Goal: Transaction & Acquisition: Book appointment/travel/reservation

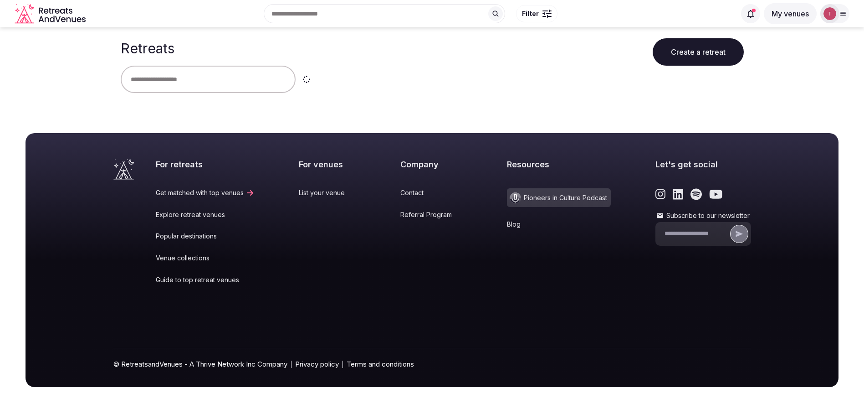
click at [205, 75] on input "text" at bounding box center [208, 79] width 175 height 27
type input "****"
click at [334, 80] on button "Clear" at bounding box center [326, 79] width 55 height 27
click at [159, 83] on input "text" at bounding box center [208, 79] width 175 height 27
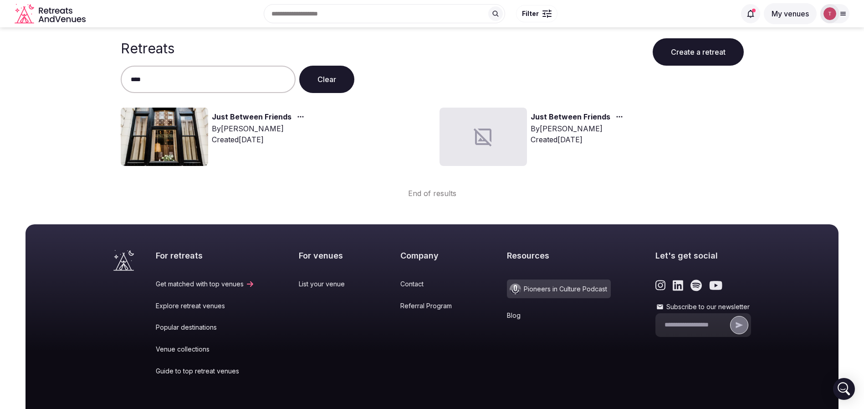
type input "****"
click at [169, 137] on img at bounding box center [164, 137] width 87 height 58
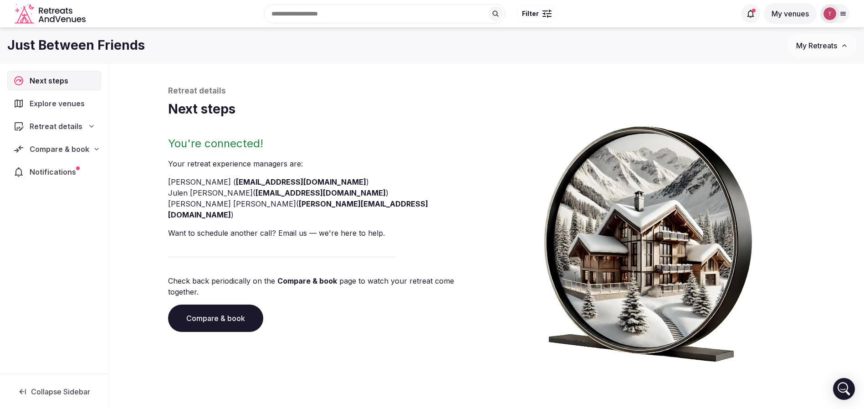
click at [219, 304] on link "Compare & book" at bounding box center [215, 317] width 95 height 27
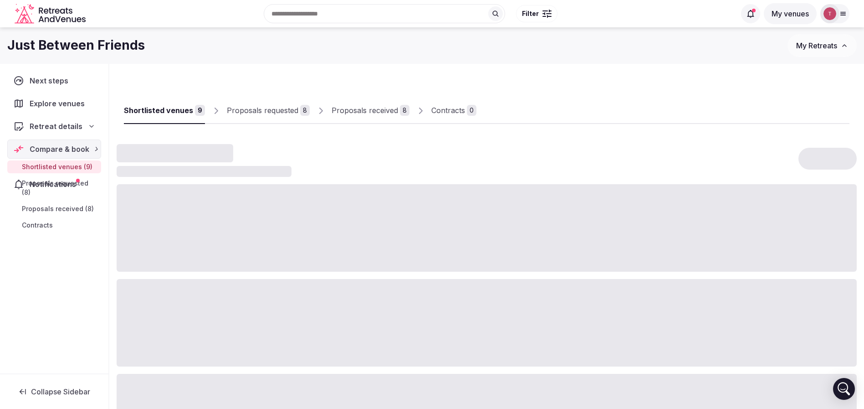
click at [219, 297] on div at bounding box center [487, 322] width 740 height 87
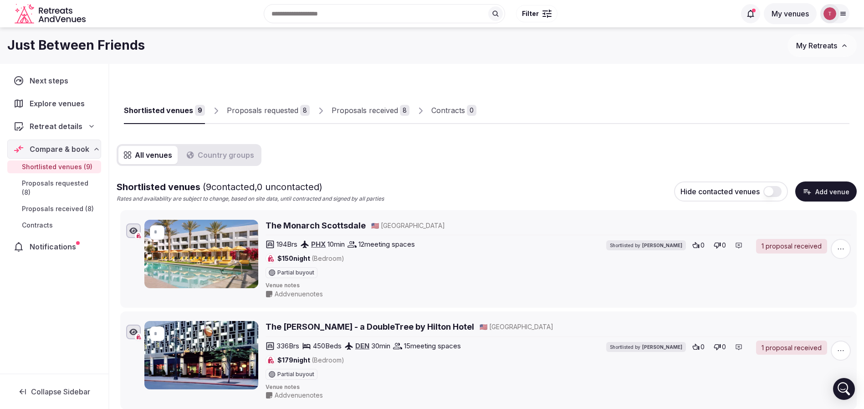
click at [400, 109] on div "8" at bounding box center [405, 110] width 10 height 11
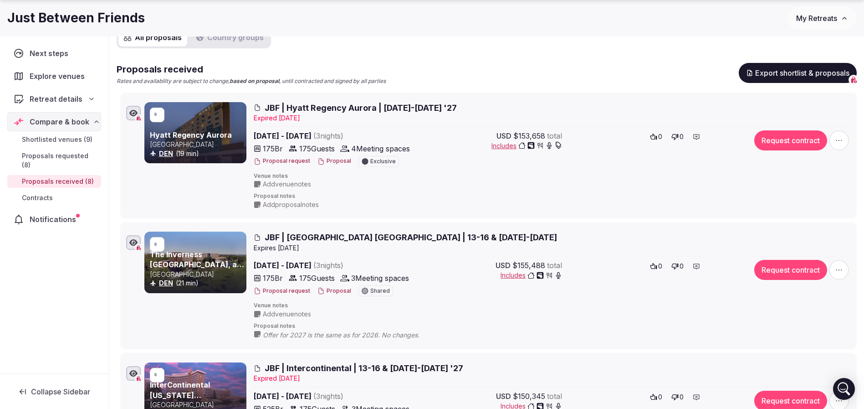
scroll to position [137, 0]
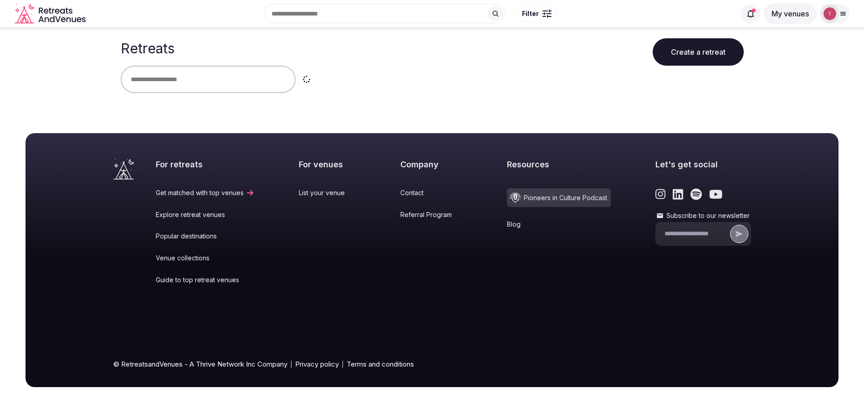
click at [183, 85] on input "text" at bounding box center [208, 79] width 175 height 27
click at [191, 82] on input "text" at bounding box center [208, 79] width 175 height 27
click at [192, 82] on input "text" at bounding box center [208, 79] width 175 height 27
type input "*****"
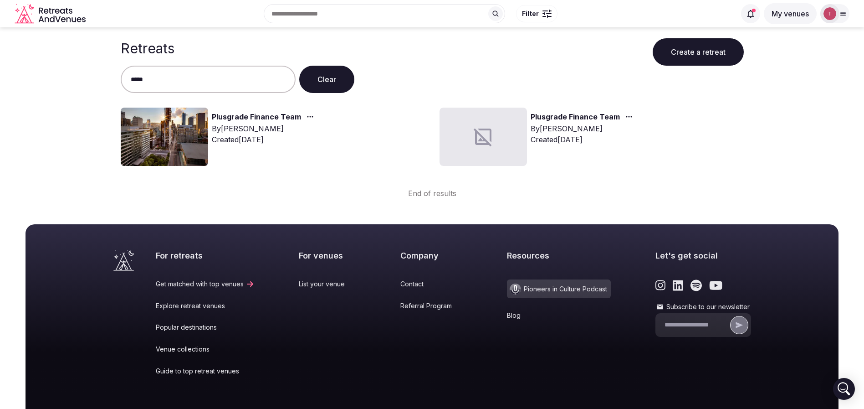
click at [167, 139] on img at bounding box center [164, 137] width 87 height 58
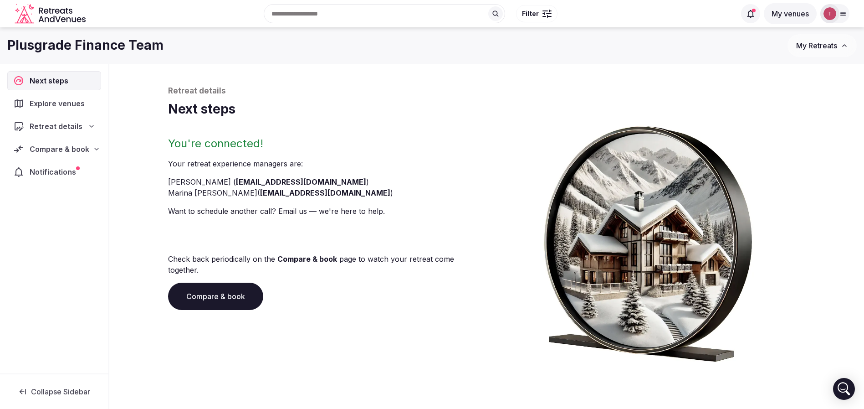
click at [232, 293] on link "Compare & book" at bounding box center [215, 295] width 95 height 27
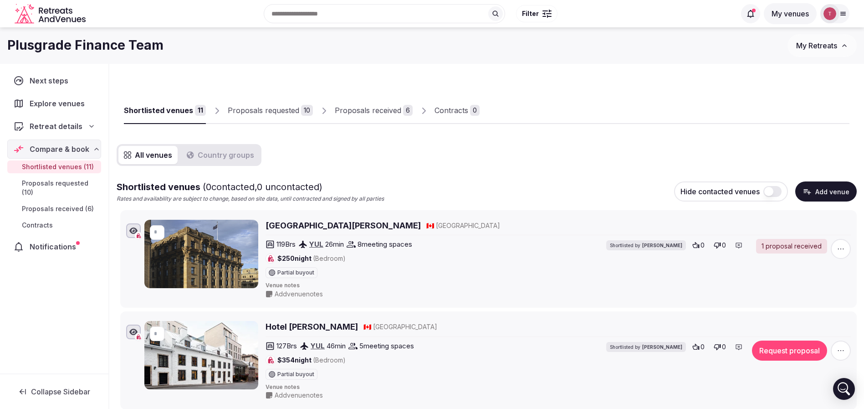
click at [388, 112] on div "Proposals received" at bounding box center [368, 110] width 67 height 11
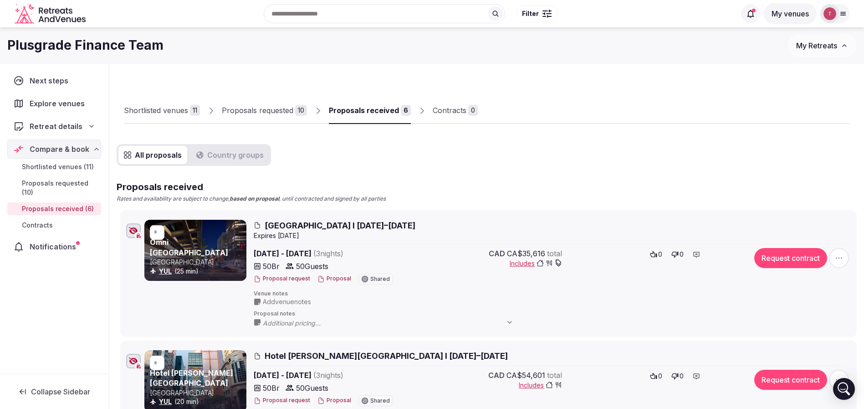
click at [268, 107] on div "Proposals requested" at bounding box center [258, 110] width 72 height 11
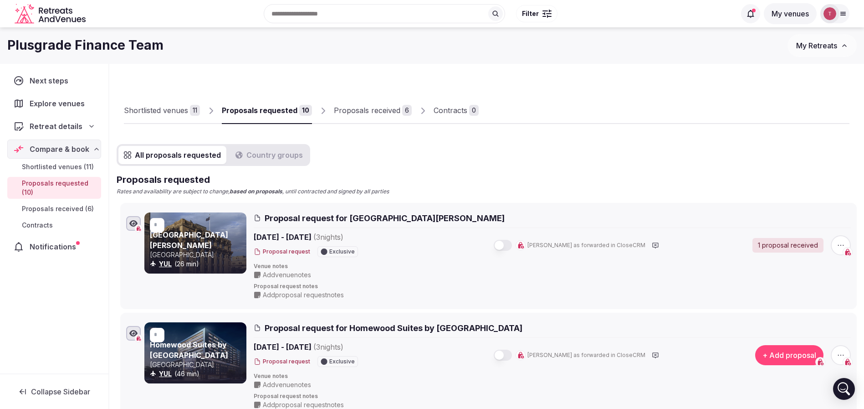
click at [359, 111] on div "Proposals received" at bounding box center [367, 110] width 67 height 11
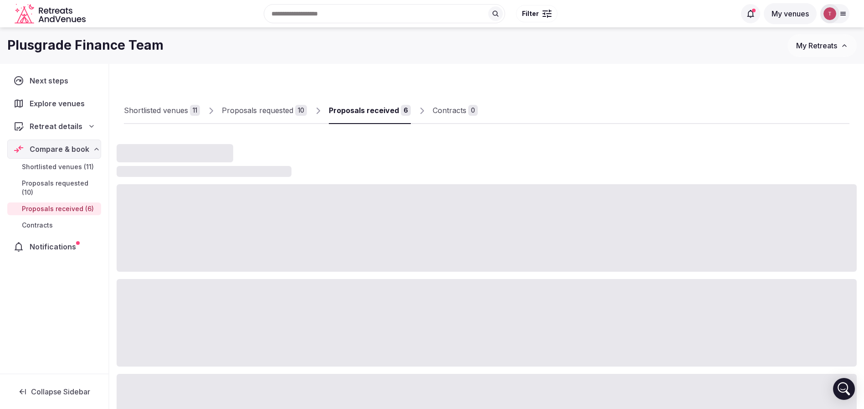
click at [359, 111] on div "Proposals received" at bounding box center [364, 110] width 70 height 11
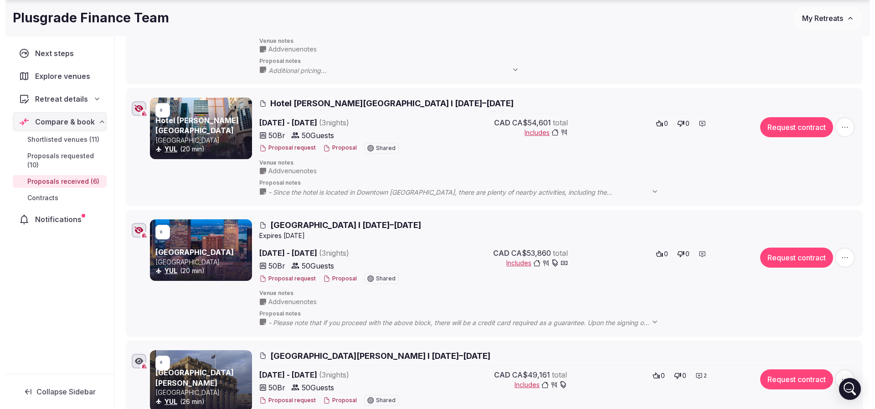
scroll to position [273, 0]
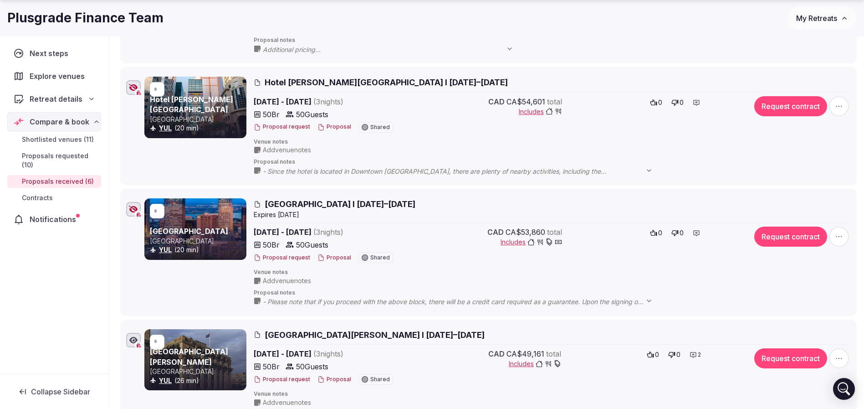
click at [331, 256] on button "Proposal" at bounding box center [335, 258] width 34 height 8
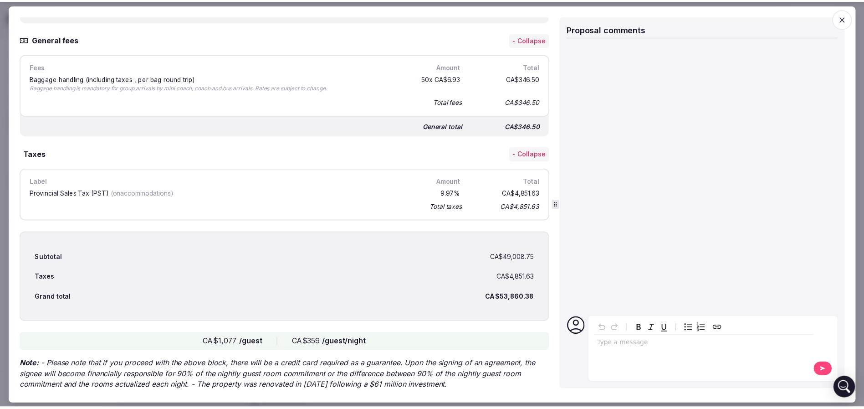
scroll to position [902, 0]
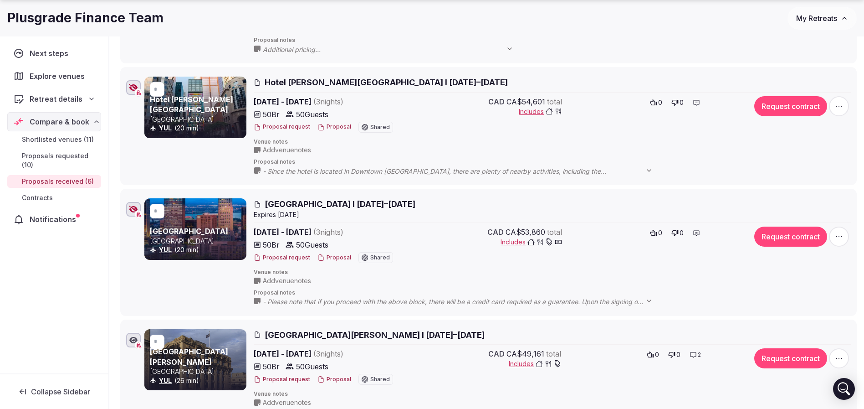
click at [135, 209] on icon "button" at bounding box center [133, 208] width 9 height 7
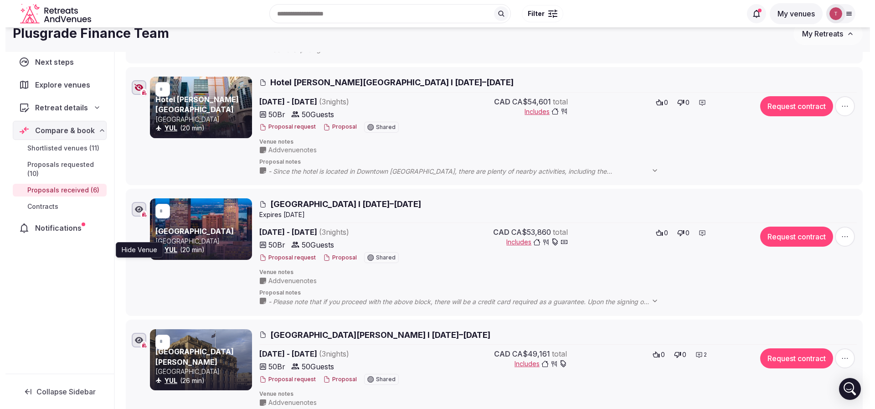
scroll to position [137, 0]
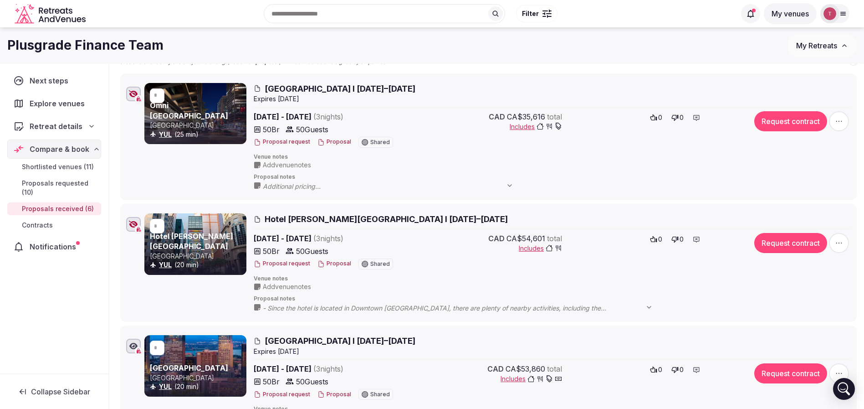
click at [134, 225] on icon "button" at bounding box center [133, 223] width 9 height 7
click at [328, 264] on button "Proposal" at bounding box center [335, 264] width 34 height 8
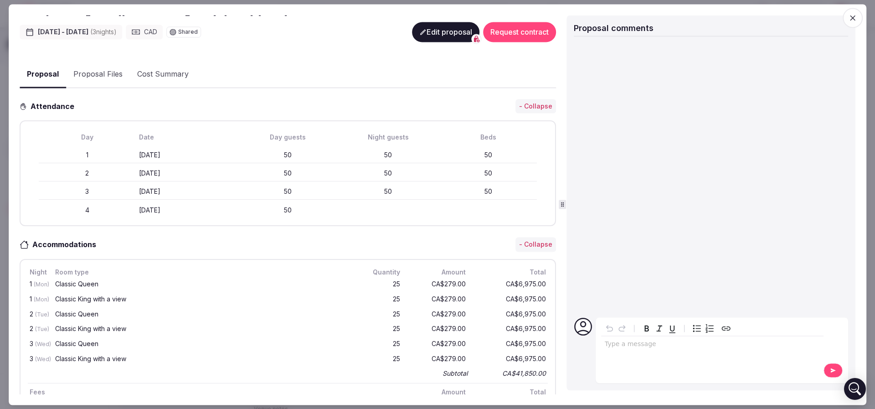
scroll to position [205, 0]
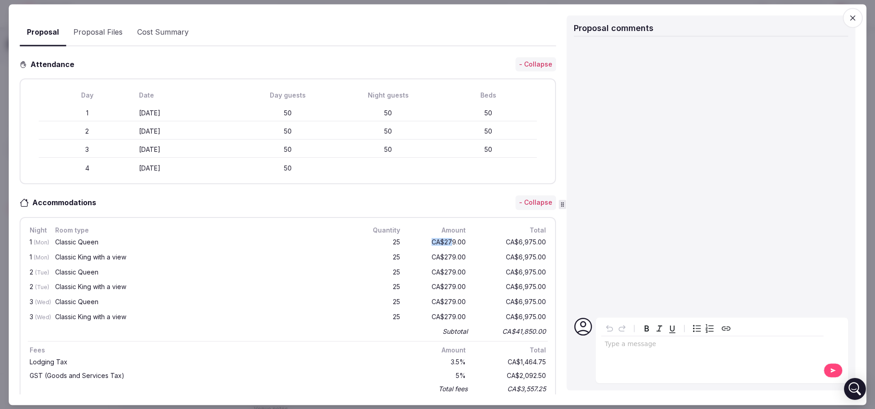
drag, startPoint x: 423, startPoint y: 241, endPoint x: 441, endPoint y: 241, distance: 17.3
click at [441, 241] on div "CA$279.00" at bounding box center [438, 242] width 58 height 11
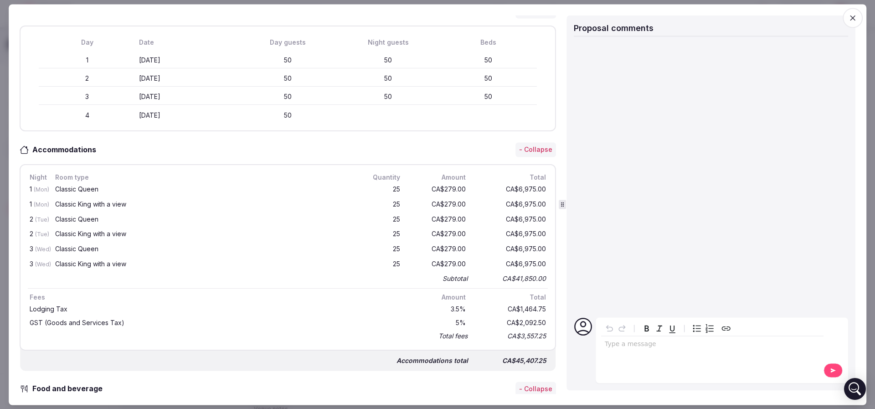
scroll to position [273, 0]
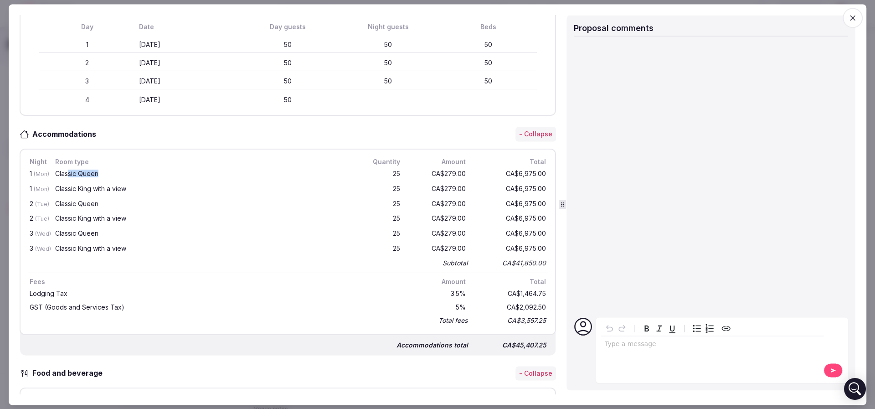
drag, startPoint x: 77, startPoint y: 172, endPoint x: 102, endPoint y: 173, distance: 25.5
click at [102, 173] on div "Classic Queen" at bounding box center [202, 173] width 294 height 6
drag, startPoint x: 67, startPoint y: 185, endPoint x: 131, endPoint y: 185, distance: 63.8
click at [131, 185] on div "Classic King with a view" at bounding box center [202, 188] width 294 height 6
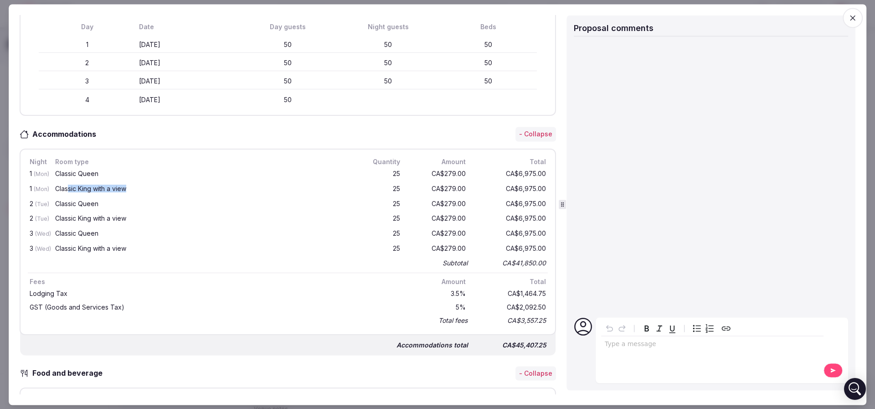
click at [131, 185] on div "Classic King with a view" at bounding box center [202, 188] width 294 height 6
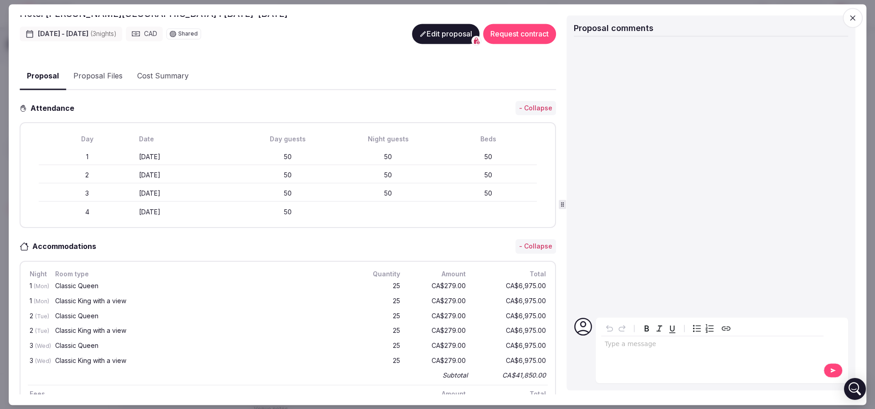
scroll to position [230, 0]
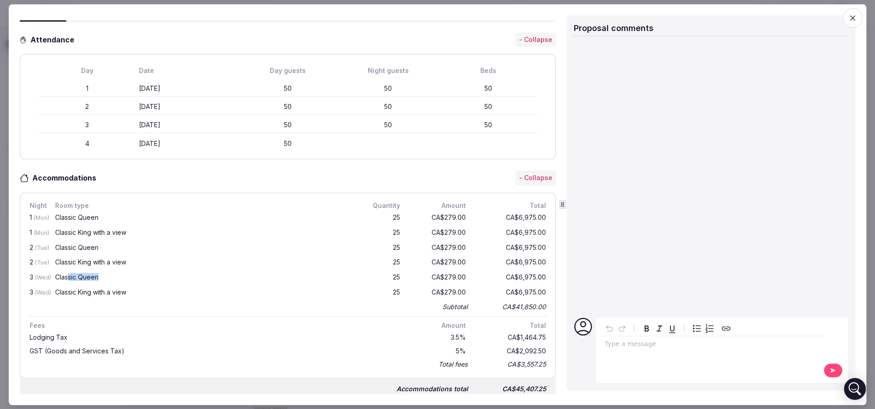
drag, startPoint x: 67, startPoint y: 275, endPoint x: 100, endPoint y: 272, distance: 32.5
click at [100, 274] on div "Classic Queen" at bounding box center [202, 277] width 294 height 6
drag, startPoint x: 110, startPoint y: 286, endPoint x: 133, endPoint y: 286, distance: 23.2
click at [133, 287] on div "Classic King with a view" at bounding box center [201, 292] width 297 height 11
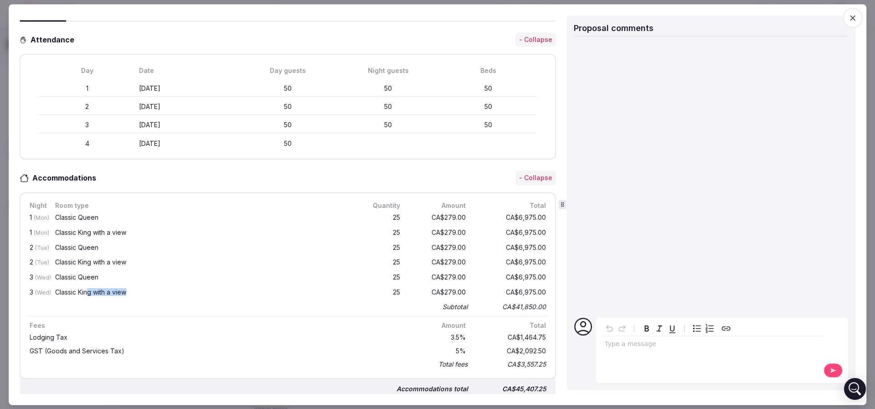
click at [133, 287] on div "Classic King with a view" at bounding box center [201, 292] width 297 height 11
drag, startPoint x: 57, startPoint y: 215, endPoint x: 102, endPoint y: 219, distance: 45.2
click at [99, 218] on div "Classic Queen" at bounding box center [202, 217] width 294 height 6
click at [102, 219] on div "Classic Queen" at bounding box center [201, 217] width 297 height 11
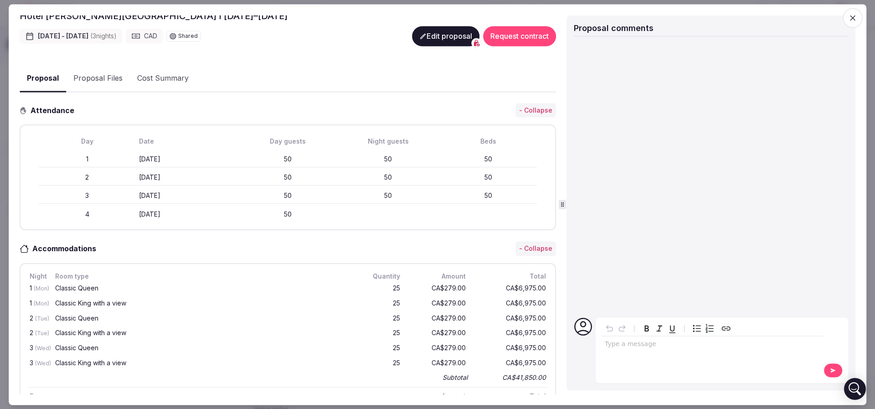
scroll to position [93, 0]
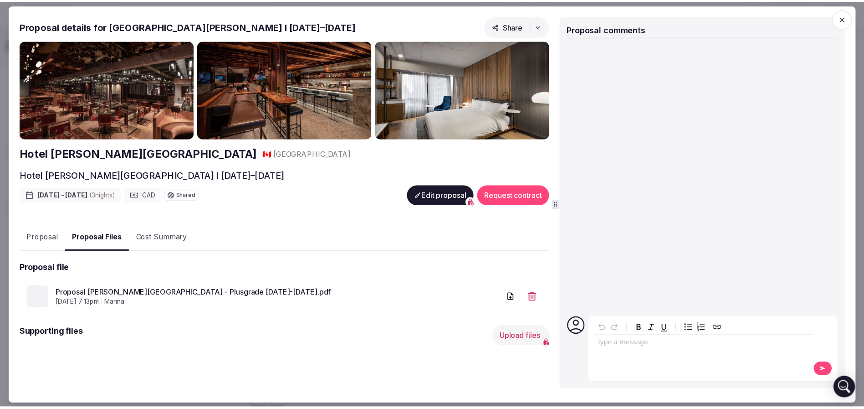
scroll to position [0, 0]
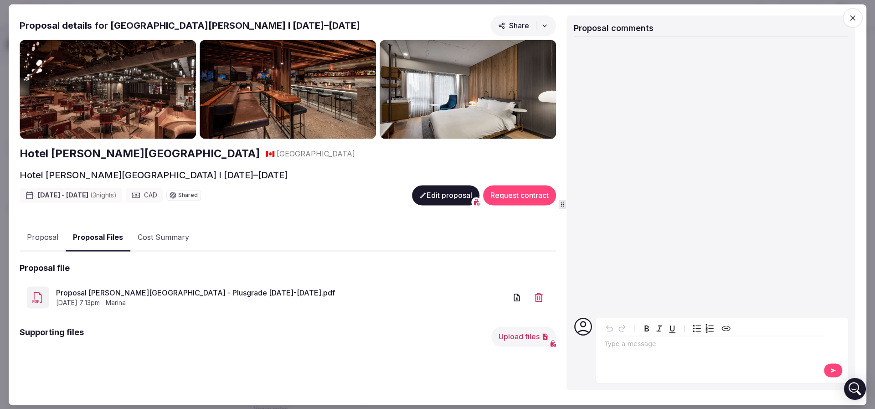
click at [126, 298] on span "marina" at bounding box center [116, 302] width 20 height 9
click at [161, 295] on link "Proposal Le Germain Hotel Montreal - Plusgrade Feb. 16-19th, 2026.pdf" at bounding box center [281, 292] width 451 height 11
drag, startPoint x: 134, startPoint y: 25, endPoint x: 186, endPoint y: 26, distance: 52.0
click at [186, 26] on h2 "Proposal details for Hotel Le Germain Montreal I 16–19th Feb, 2026" at bounding box center [190, 25] width 340 height 13
click at [148, 26] on h2 "Proposal details for Hotel Le Germain Montreal I 16–19th Feb, 2026" at bounding box center [190, 25] width 340 height 13
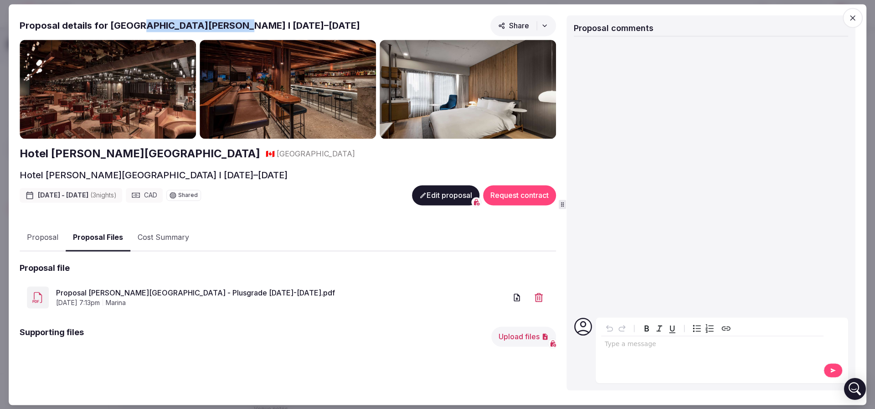
drag, startPoint x: 133, startPoint y: 27, endPoint x: 225, endPoint y: 23, distance: 92.6
click at [225, 23] on h2 "Proposal details for Hotel Le Germain Montreal I 16–19th Feb, 2026" at bounding box center [190, 25] width 340 height 13
click at [167, 178] on h2 "Hotel Le Germain Montreal I 16–19th Feb, 2026" at bounding box center [154, 175] width 268 height 13
click at [239, 180] on div "Hotel Le Germain Montreal I 16–19th Feb, 2026" at bounding box center [288, 175] width 536 height 13
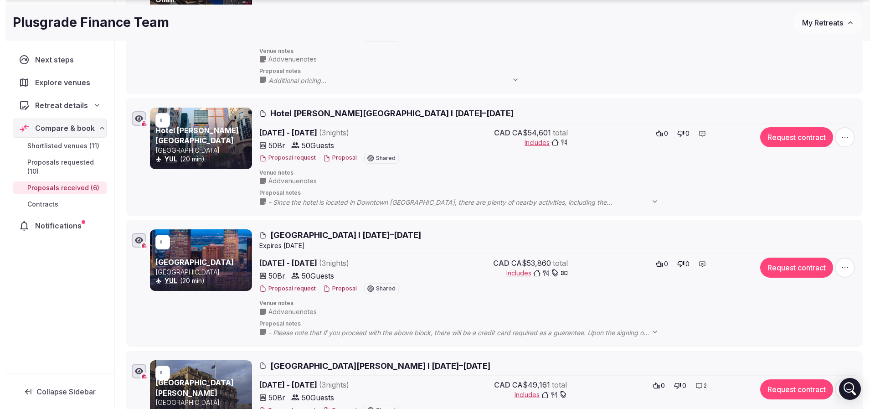
scroll to position [273, 0]
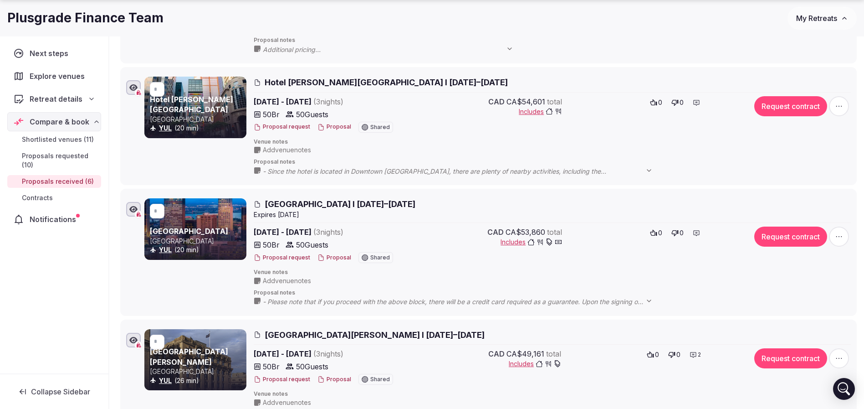
click at [132, 206] on icon "button" at bounding box center [133, 209] width 8 height 6
click at [334, 255] on button "Proposal" at bounding box center [335, 258] width 34 height 8
click at [131, 208] on icon "button" at bounding box center [133, 208] width 9 height 7
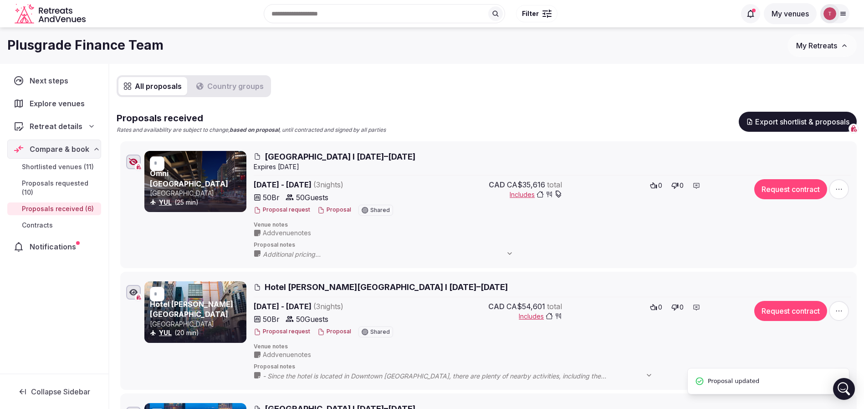
scroll to position [68, 0]
click at [135, 294] on icon "button" at bounding box center [133, 292] width 8 height 6
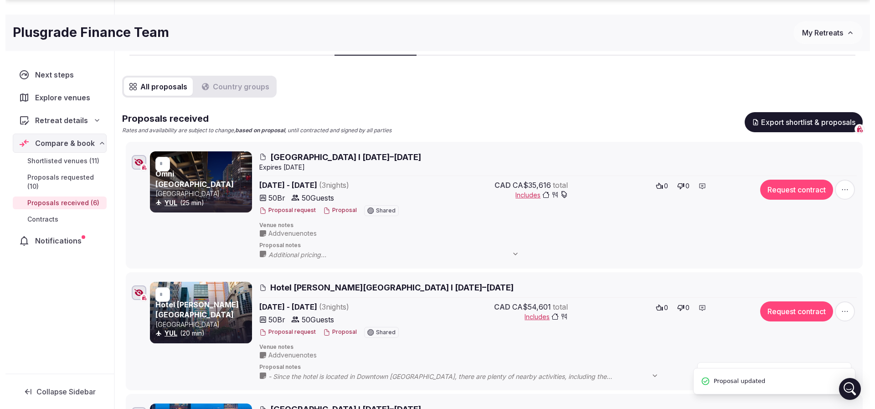
scroll to position [137, 0]
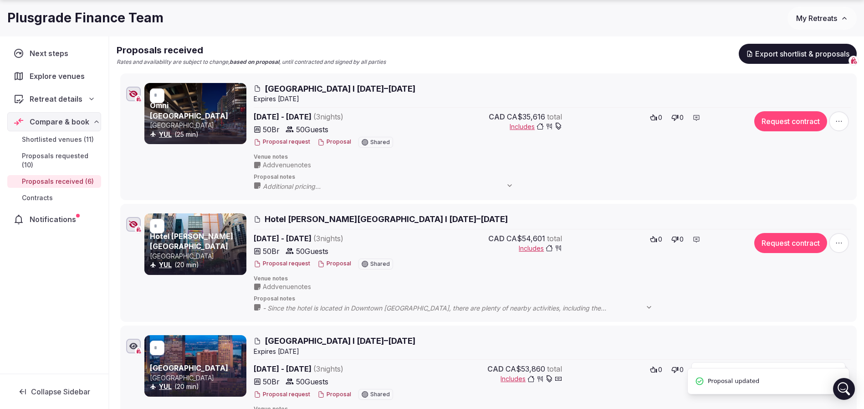
click at [328, 264] on button "Proposal" at bounding box center [335, 264] width 34 height 8
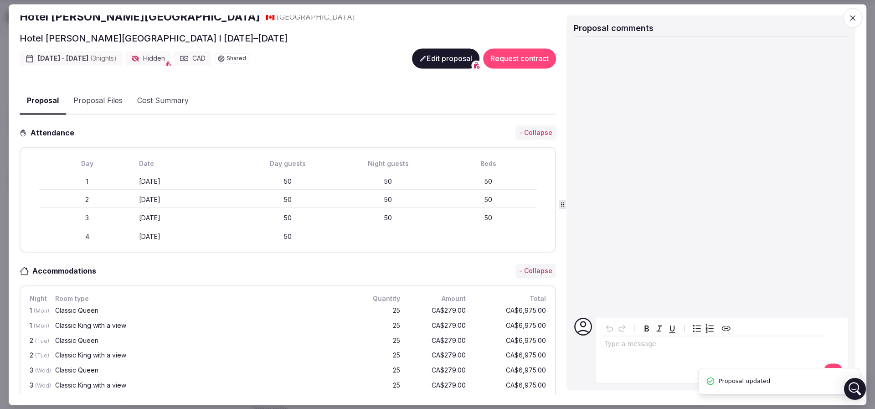
scroll to position [205, 0]
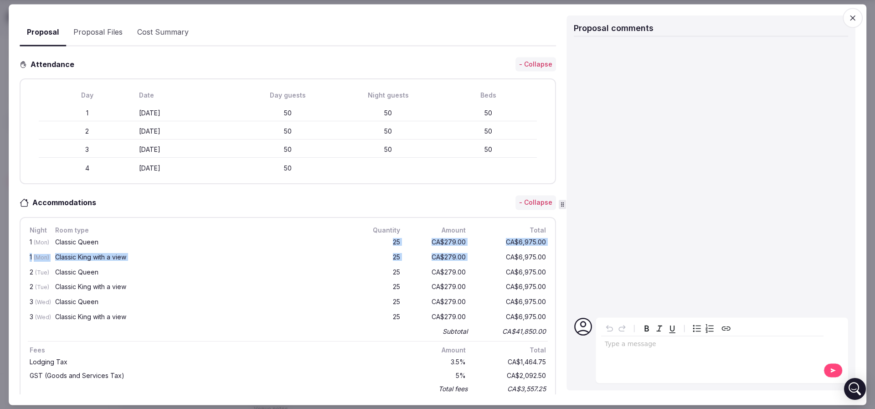
drag, startPoint x: 368, startPoint y: 239, endPoint x: 463, endPoint y: 262, distance: 98.1
click at [463, 262] on div "1 (Mon) Classic Queen 25 CA$279.00 CA$6,975.00 1 (Mon) Classic King with a view…" at bounding box center [288, 286] width 520 height 102
click at [463, 262] on div "1 (Mon) Classic King with a view 25 CA$279.00 CA$6,975.00" at bounding box center [288, 257] width 520 height 15
drag, startPoint x: 61, startPoint y: 256, endPoint x: 138, endPoint y: 261, distance: 77.2
click at [138, 261] on div "Classic King with a view" at bounding box center [201, 257] width 297 height 11
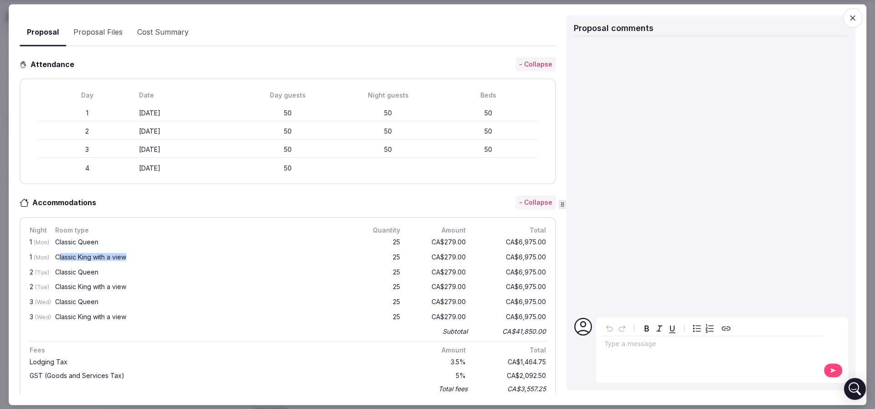
click at [138, 261] on div "Classic King with a view" at bounding box center [201, 257] width 297 height 11
drag, startPoint x: 82, startPoint y: 272, endPoint x: 169, endPoint y: 281, distance: 87.0
click at [169, 281] on div "1 (Mon) Classic Queen 25 CA$279.00 CA$6,975.00 1 (Mon) Classic King with a view…" at bounding box center [288, 286] width 520 height 102
click at [169, 282] on div "Classic King with a view" at bounding box center [201, 287] width 297 height 11
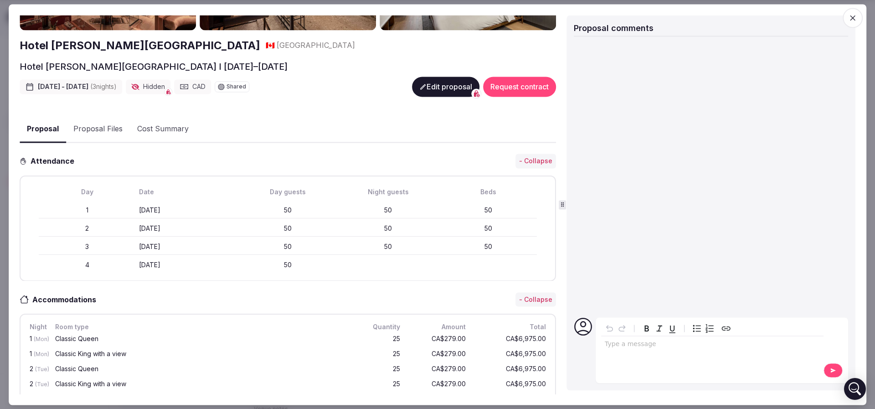
scroll to position [137, 0]
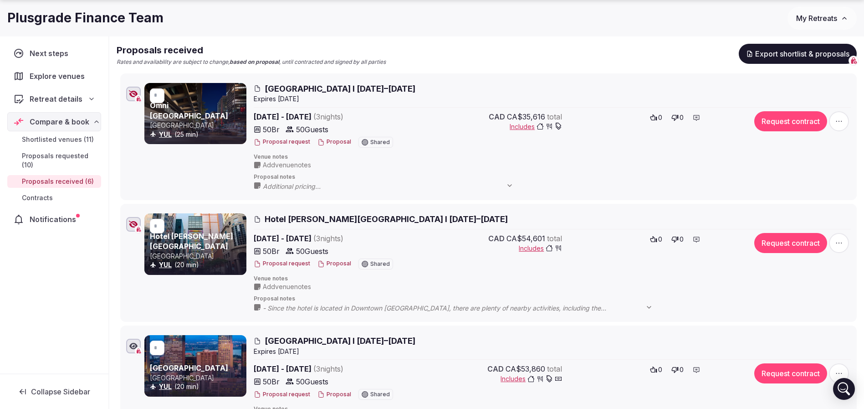
click at [367, 221] on span "Hotel Le Germain Montreal I 16–19th Feb, 2026" at bounding box center [386, 218] width 243 height 11
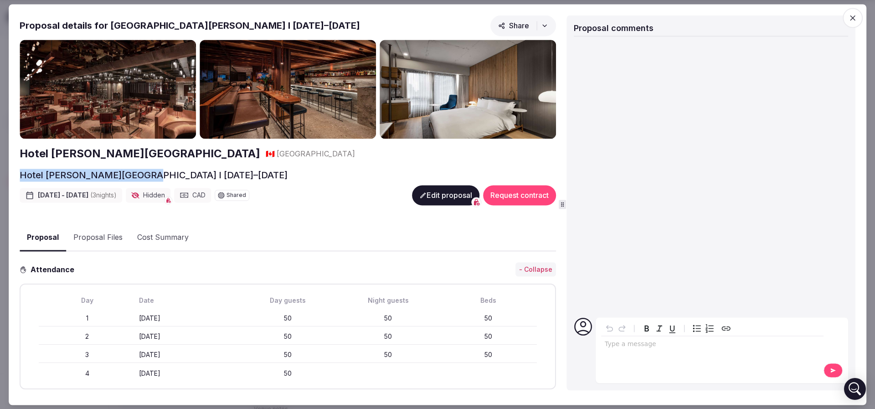
drag, startPoint x: 18, startPoint y: 175, endPoint x: 138, endPoint y: 173, distance: 120.3
click at [138, 173] on div "Proposal Proposal Proposal details for Hotel Le Germain Montreal I 16–19th Feb,…" at bounding box center [437, 204] width 857 height 400
copy h2 "Hotel Le Germain Montreal"
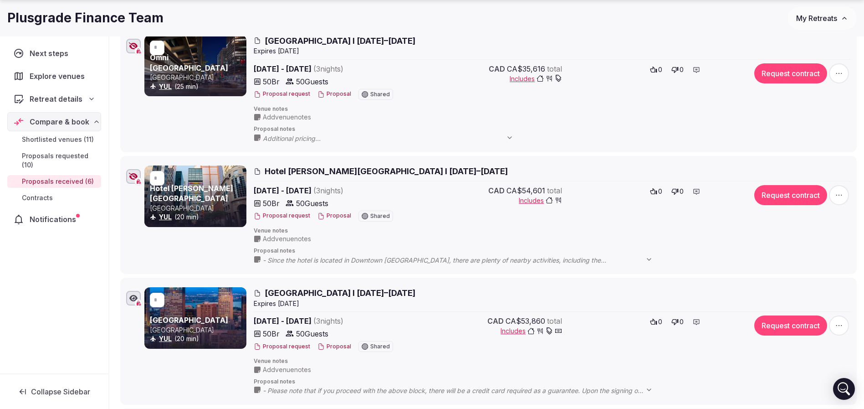
scroll to position [205, 0]
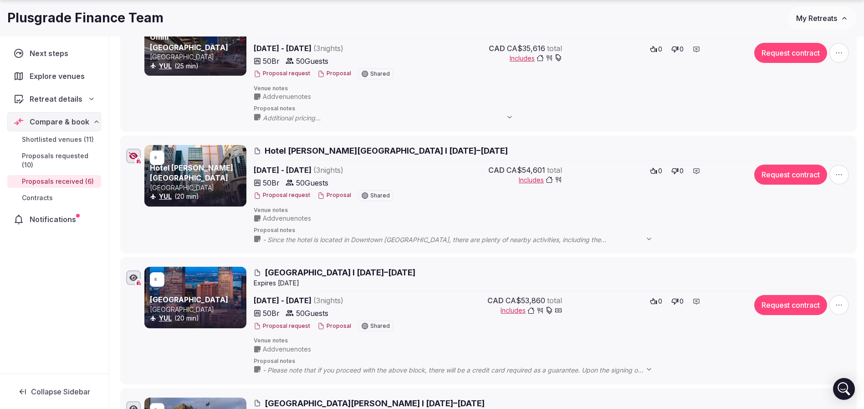
click at [133, 158] on icon "button" at bounding box center [133, 155] width 9 height 7
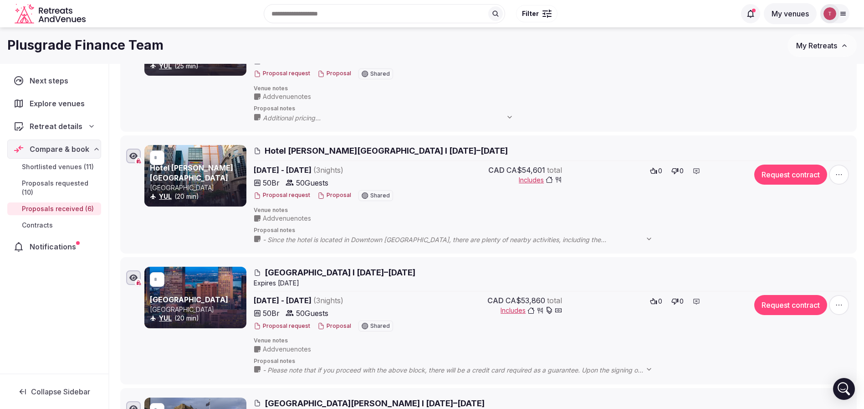
click at [137, 156] on icon "button" at bounding box center [133, 156] width 8 height 6
